Goal: Complete application form

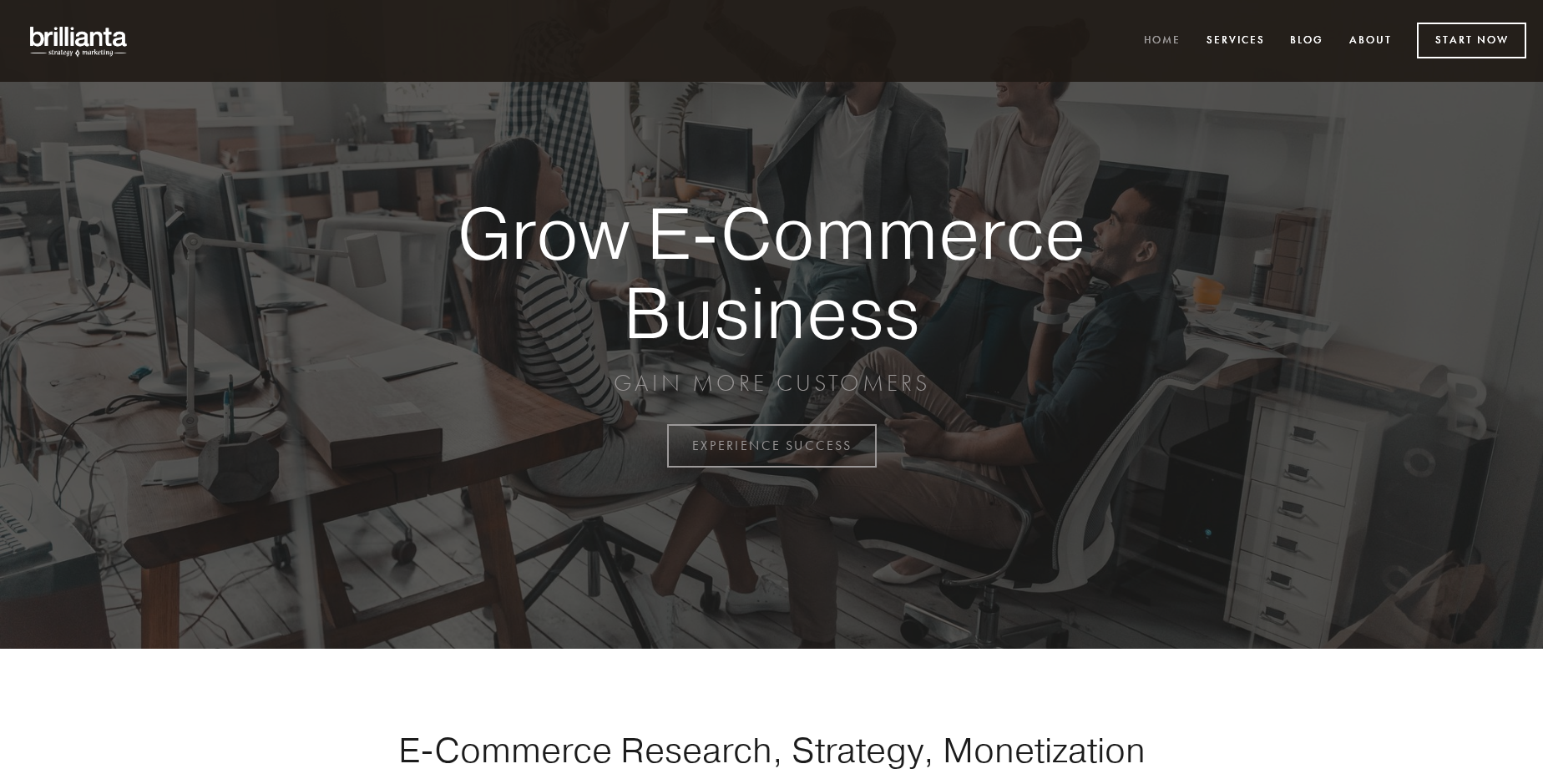
scroll to position [4375, 0]
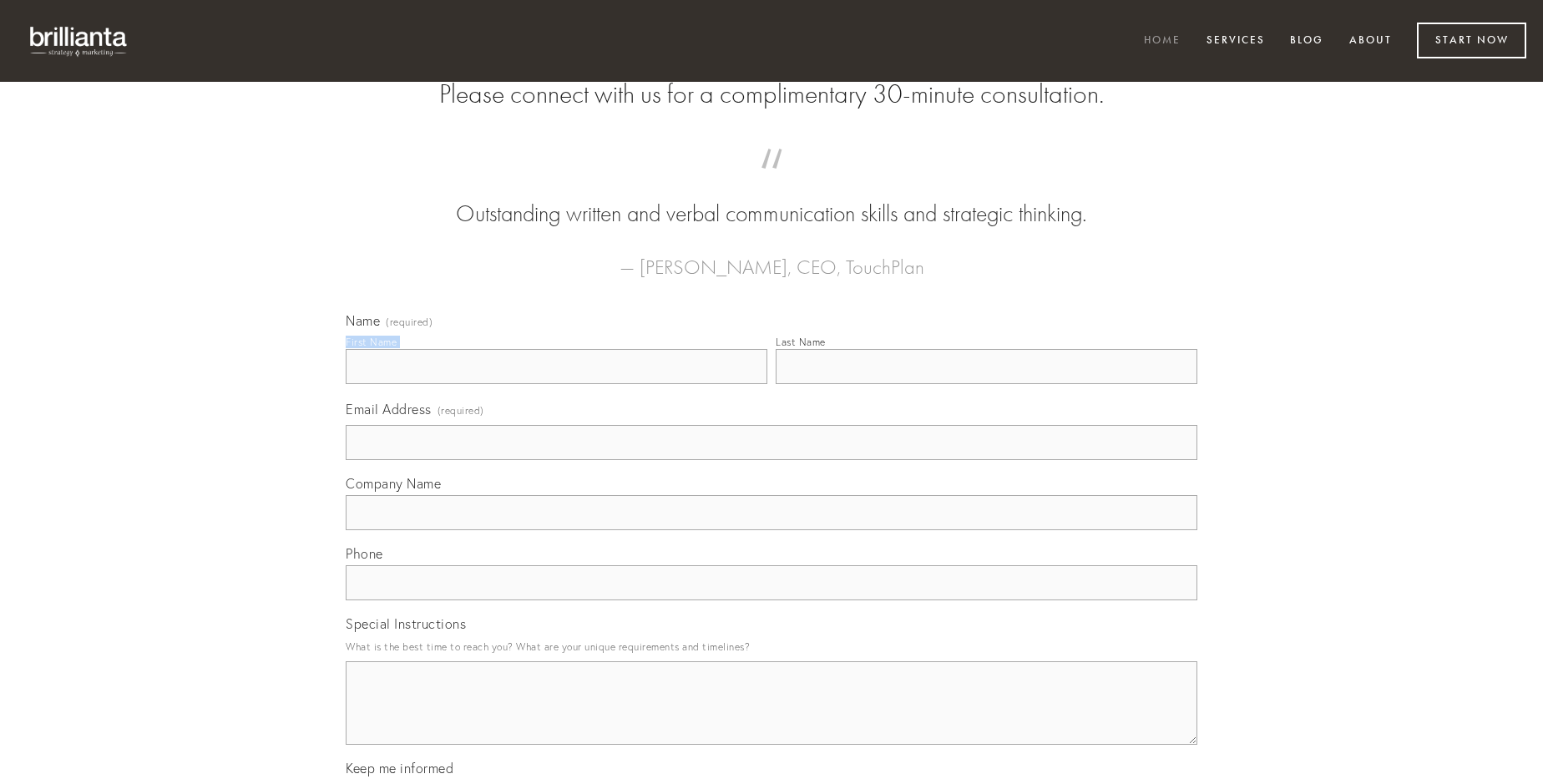
type input "[PERSON_NAME]"
click at [986, 384] on input "Last Name" at bounding box center [986, 367] width 422 height 35
type input "[PERSON_NAME]"
click at [771, 460] on input "Email Address (required)" at bounding box center [771, 442] width 852 height 35
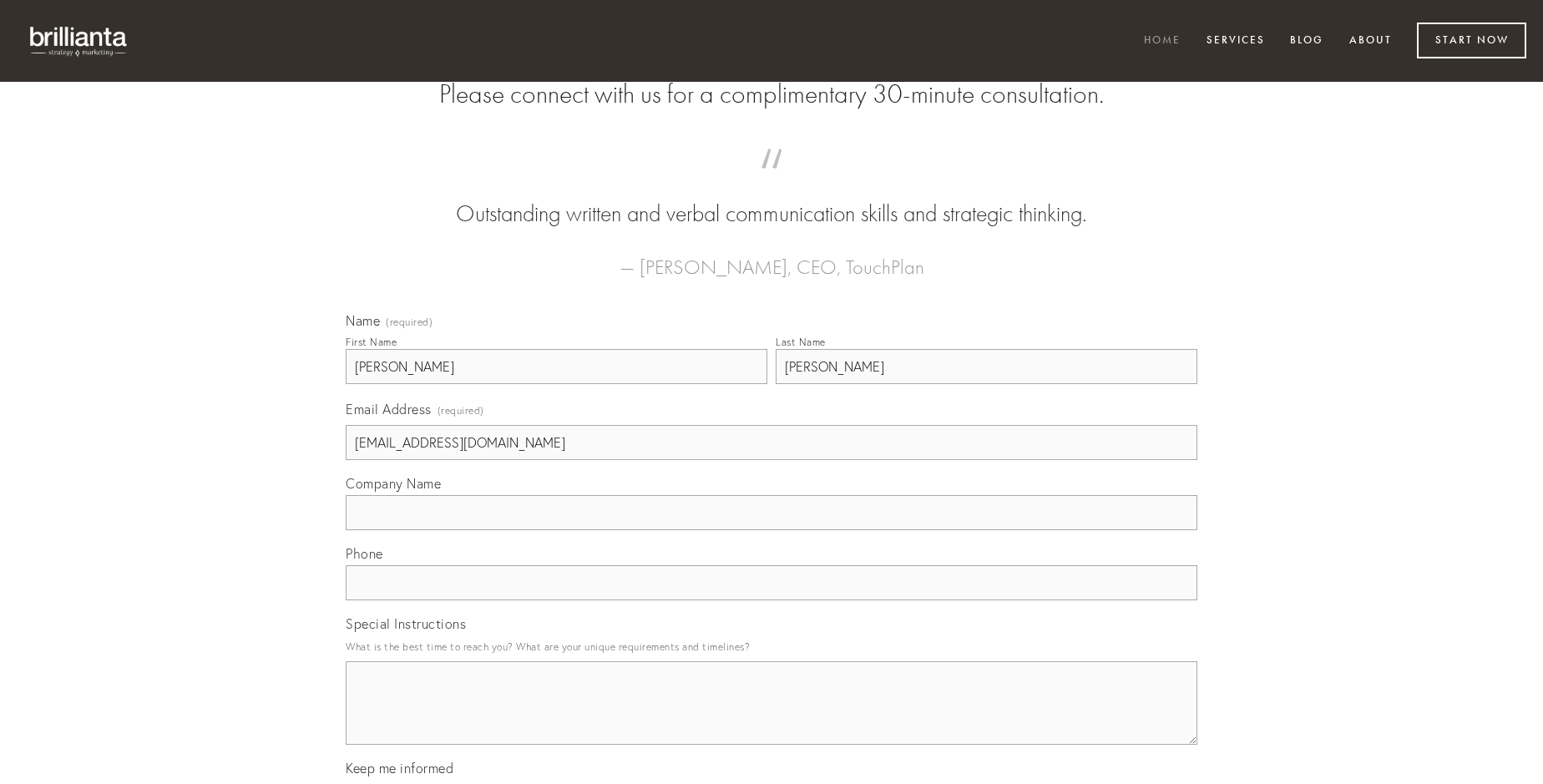
type input "[EMAIL_ADDRESS][DOMAIN_NAME]"
click at [771, 530] on input "Company Name" at bounding box center [771, 512] width 852 height 35
type input "derelinquo"
click at [771, 600] on input "text" at bounding box center [771, 582] width 852 height 35
click at [771, 718] on textarea "Special Instructions" at bounding box center [771, 702] width 852 height 83
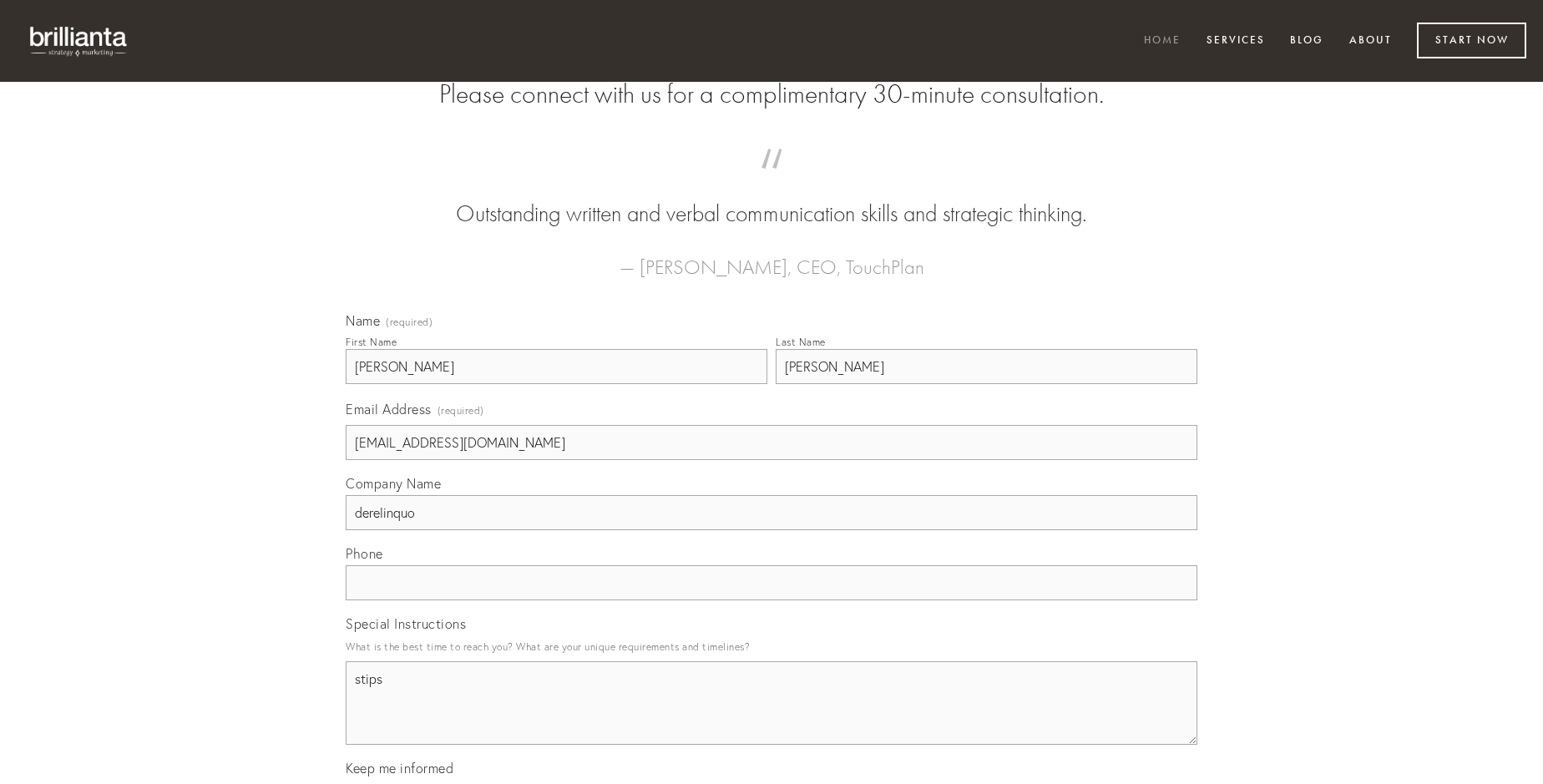
type textarea "stips"
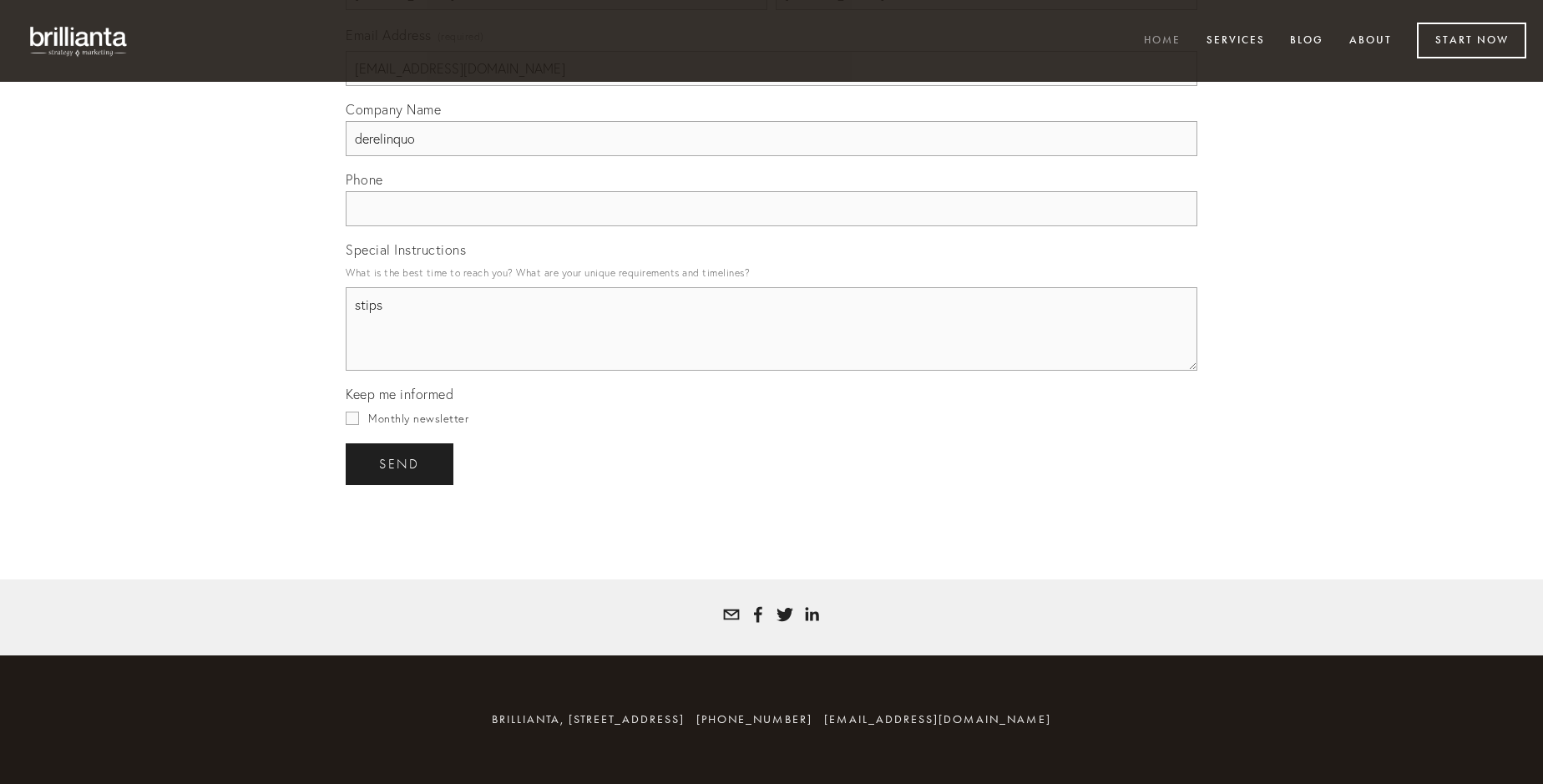
click at [401, 463] on span "send" at bounding box center [399, 464] width 41 height 15
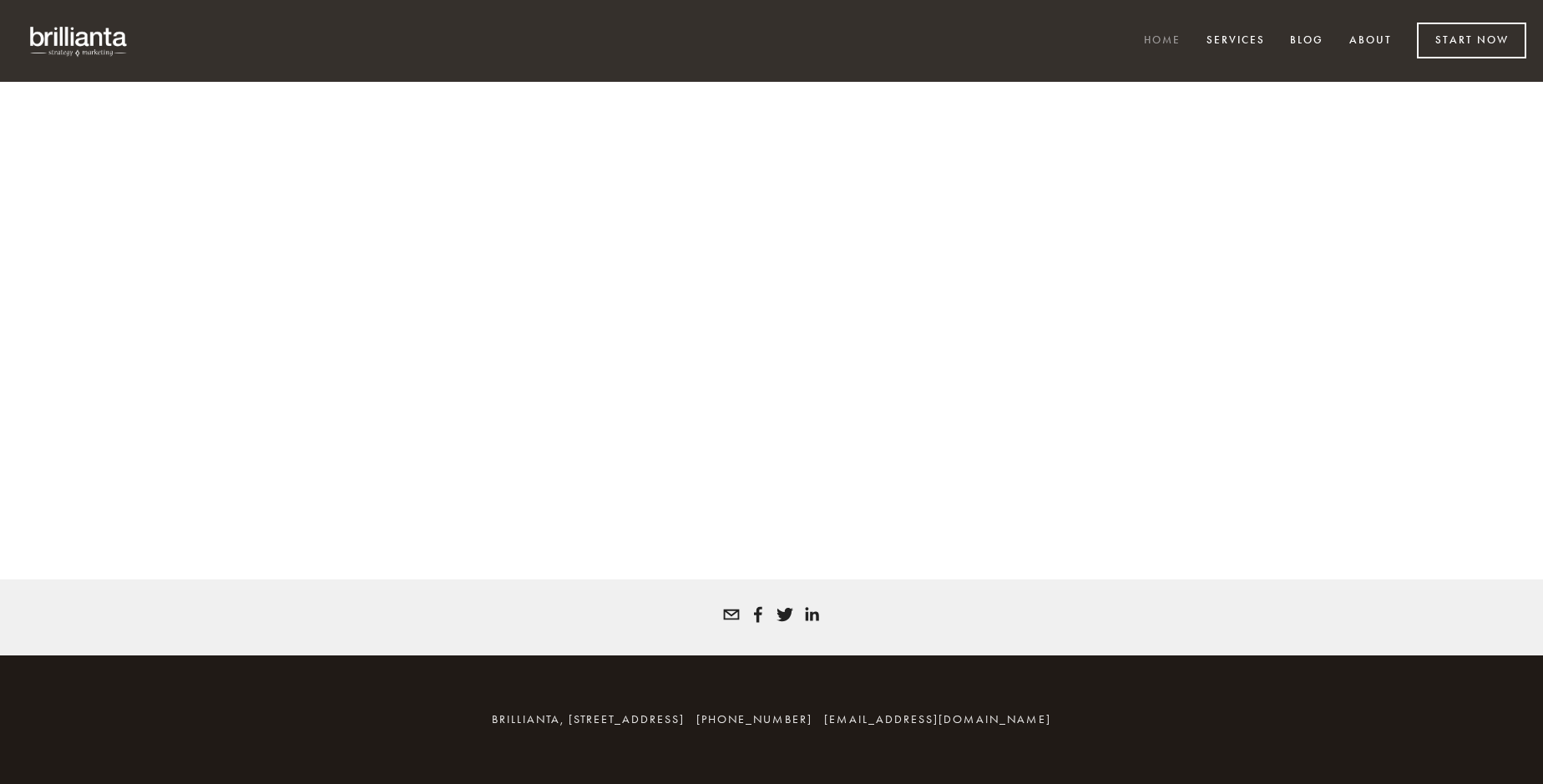
scroll to position [4352, 0]
